Goal: Navigation & Orientation: Find specific page/section

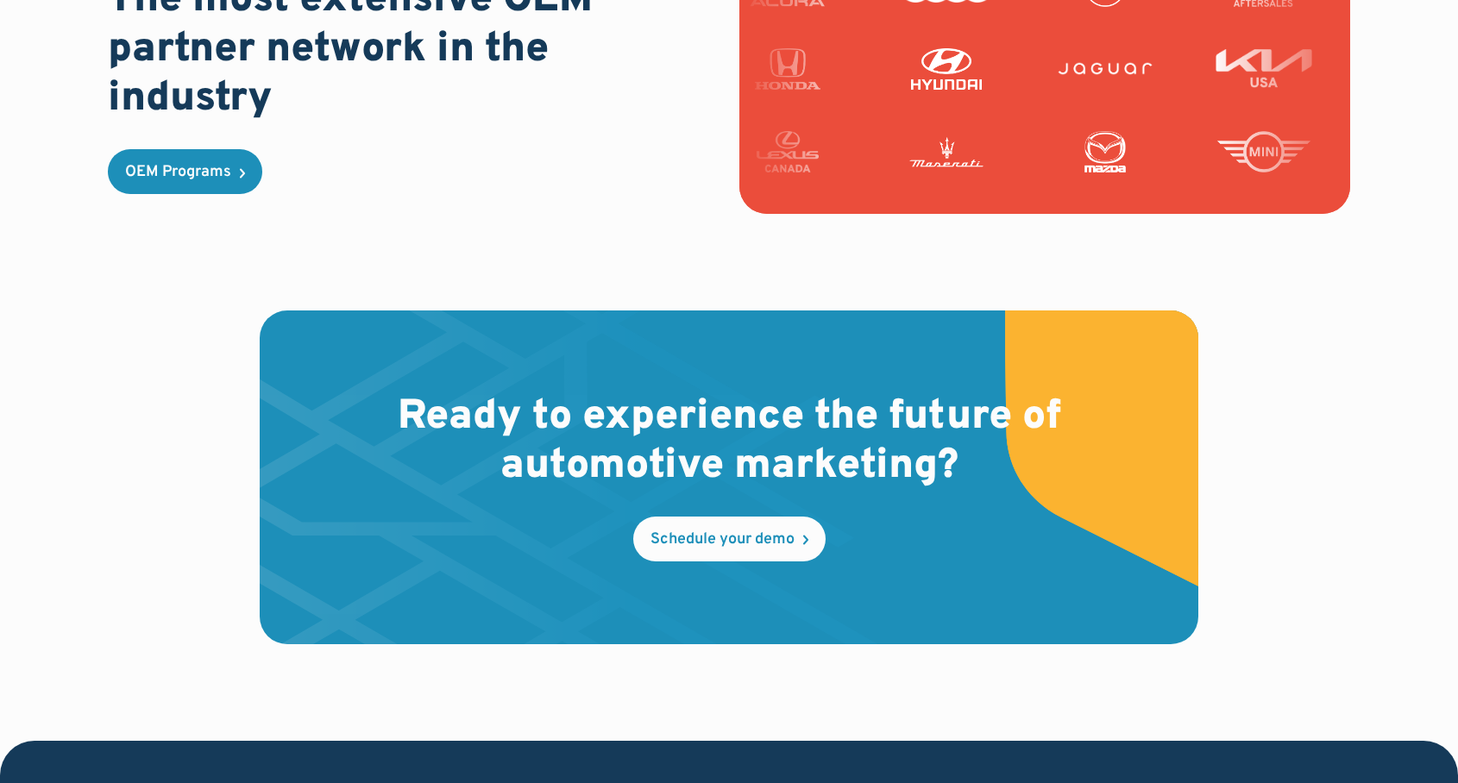
scroll to position [5115, 0]
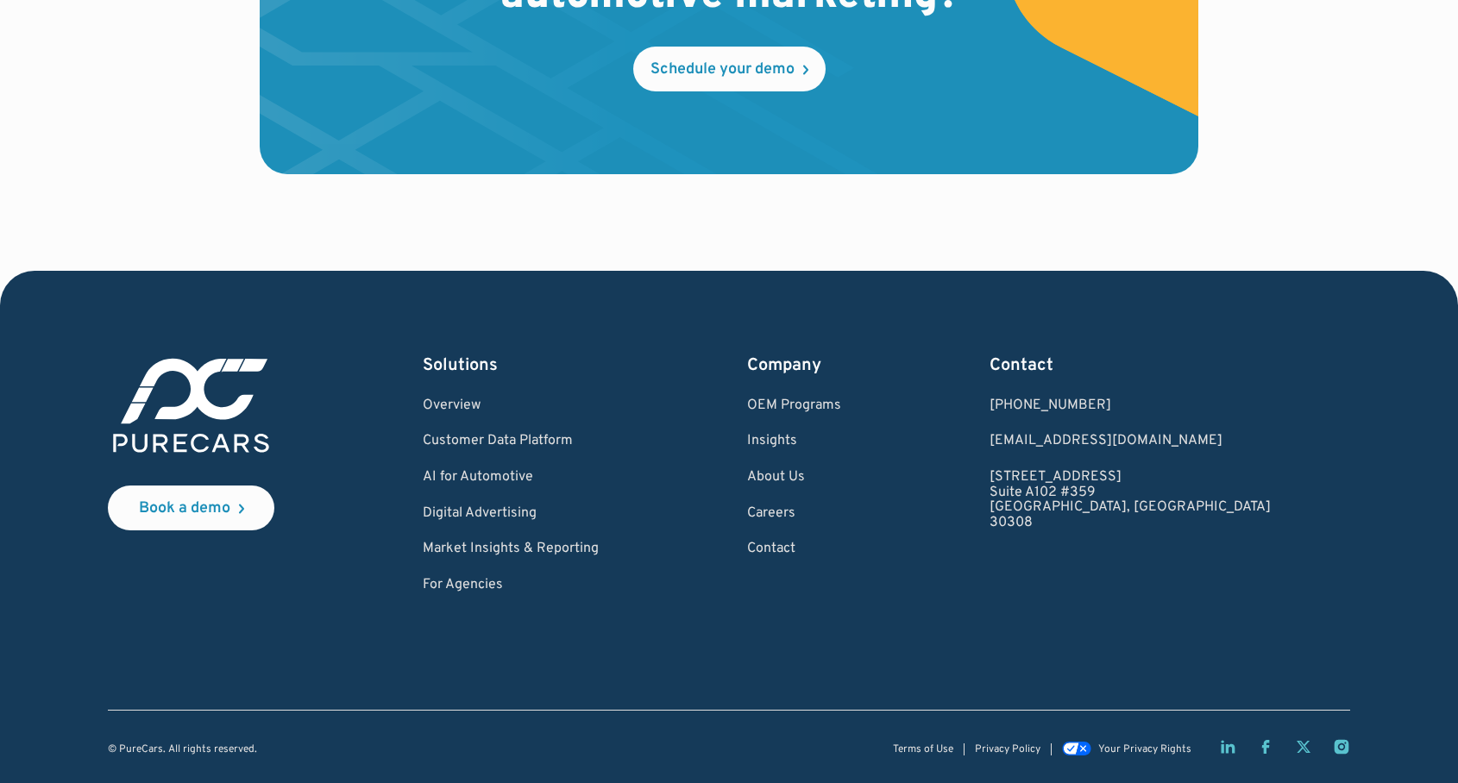
click at [649, 654] on div "Book a demo Solutions Overview Customer Data Platform AI for Automotive Digital…" at bounding box center [729, 555] width 1242 height 403
click at [1118, 745] on div "Your Privacy Rights" at bounding box center [1144, 749] width 93 height 11
click at [1127, 753] on div "Your Privacy Rights" at bounding box center [1144, 749] width 93 height 11
click at [1022, 747] on link "Privacy Policy" at bounding box center [1008, 749] width 66 height 11
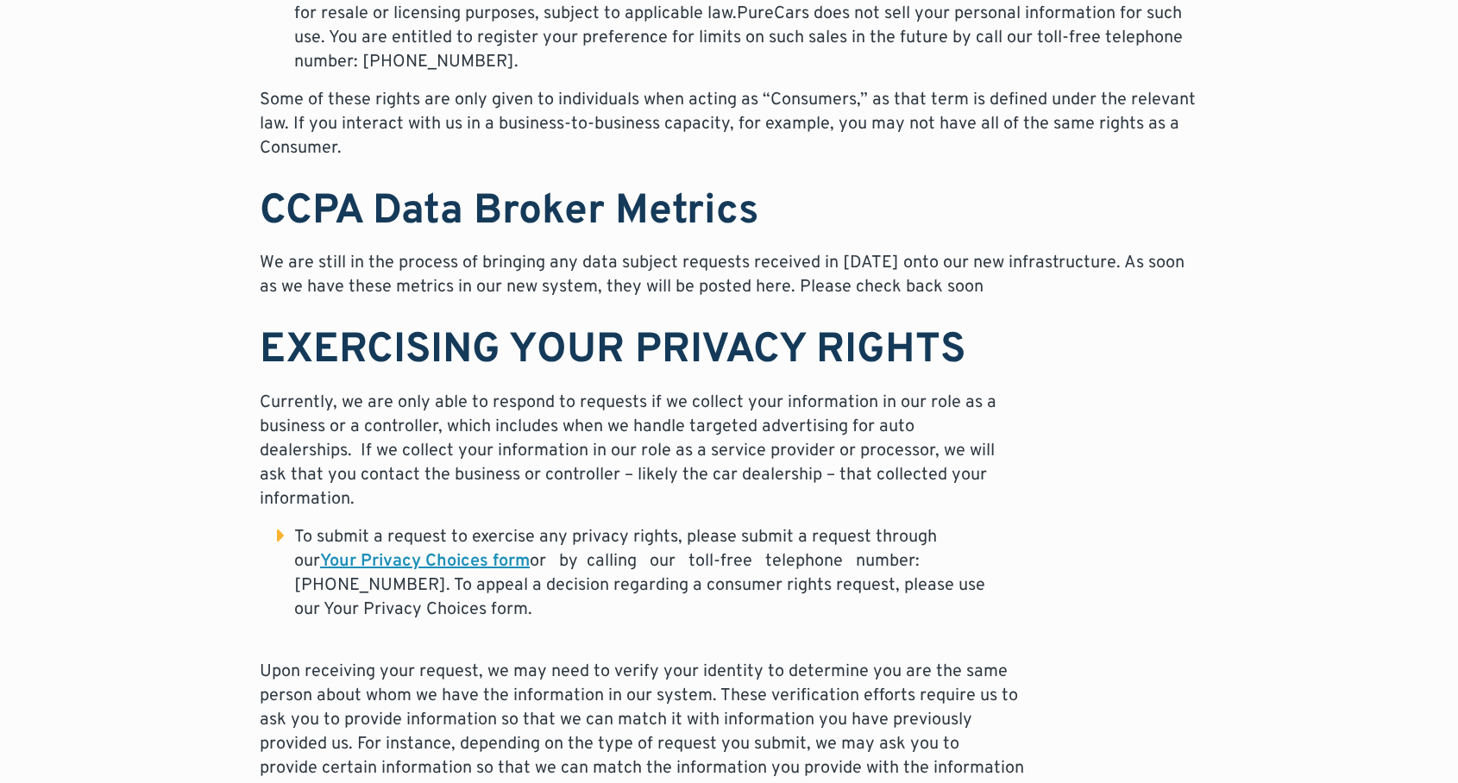
scroll to position [8299, 0]
